Goal: Information Seeking & Learning: Learn about a topic

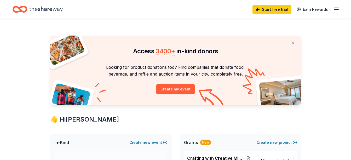
scroll to position [94, 0]
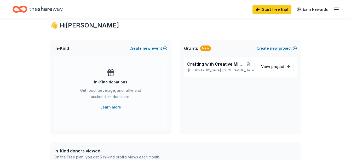
click at [197, 46] on span "Grants" at bounding box center [191, 48] width 14 height 6
click at [270, 67] on span "View project" at bounding box center [272, 66] width 23 height 6
click at [267, 64] on span "View project" at bounding box center [272, 66] width 23 height 6
click at [289, 69] on link "View project" at bounding box center [276, 66] width 36 height 9
click at [284, 67] on link "View project" at bounding box center [276, 66] width 36 height 9
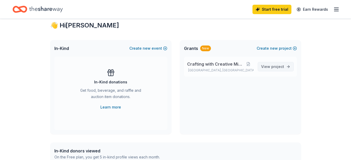
click at [284, 67] on link "View project" at bounding box center [276, 66] width 36 height 9
drag, startPoint x: 284, startPoint y: 67, endPoint x: 277, endPoint y: 67, distance: 7.6
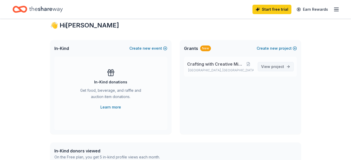
click at [277, 67] on span "project" at bounding box center [277, 66] width 13 height 4
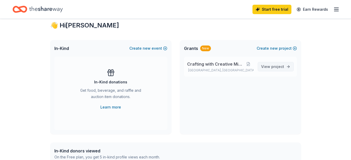
click at [277, 67] on span "project" at bounding box center [277, 66] width 13 height 4
drag, startPoint x: 277, startPoint y: 67, endPoint x: 268, endPoint y: 71, distance: 9.3
click at [268, 71] on link "View project" at bounding box center [276, 66] width 36 height 9
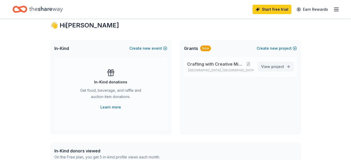
drag, startPoint x: 268, startPoint y: 71, endPoint x: 275, endPoint y: 66, distance: 7.7
click at [275, 66] on link "View project" at bounding box center [276, 66] width 36 height 9
click at [275, 66] on span "project" at bounding box center [277, 66] width 13 height 4
drag, startPoint x: 275, startPoint y: 66, endPoint x: 227, endPoint y: 61, distance: 48.0
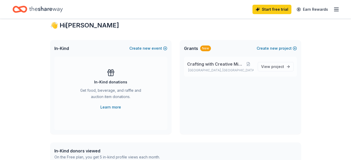
click at [227, 61] on div "Crafting with Creative Minds [GEOGRAPHIC_DATA], [GEOGRAPHIC_DATA] View project" at bounding box center [240, 67] width 113 height 20
click at [227, 61] on span "Crafting with Creative Minds" at bounding box center [215, 64] width 56 height 6
click at [335, 10] on icon "button" at bounding box center [336, 9] width 6 height 6
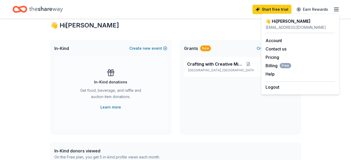
click at [174, 155] on div "In-Kind donors viewed On the Free plan, you get 5 in-kind profile views each mo…" at bounding box center [175, 153] width 251 height 23
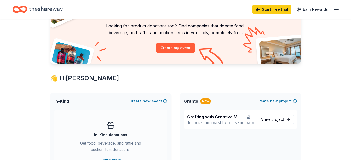
scroll to position [0, 0]
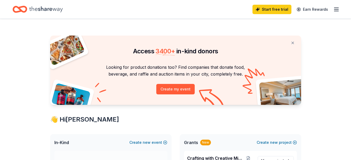
click at [34, 8] on icon "Home" at bounding box center [45, 9] width 33 height 11
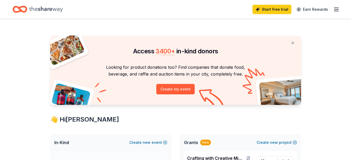
click at [34, 8] on icon "Home" at bounding box center [45, 9] width 33 height 11
